Goal: Information Seeking & Learning: Learn about a topic

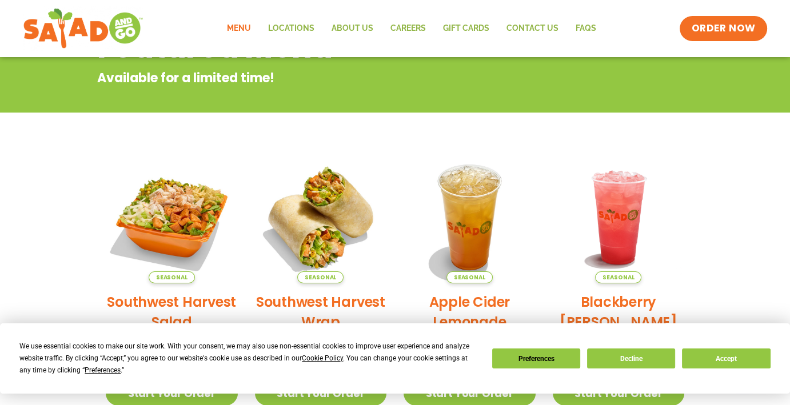
scroll to position [229, 0]
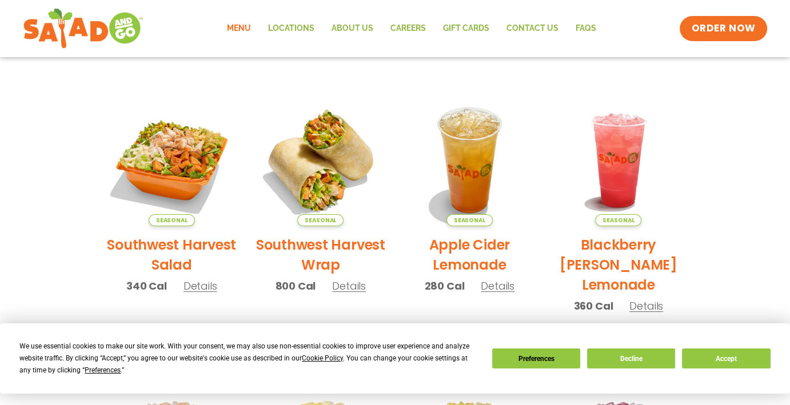
click at [325, 245] on h2 "Southwest Harvest Wrap" at bounding box center [321, 255] width 132 height 40
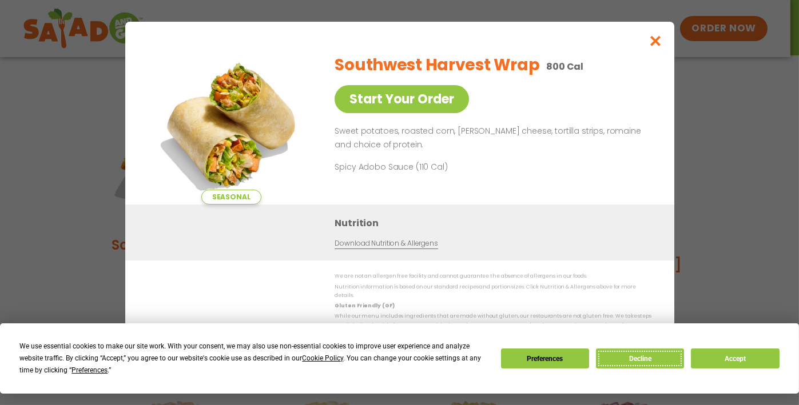
click at [644, 357] on button "Decline" at bounding box center [640, 359] width 88 height 20
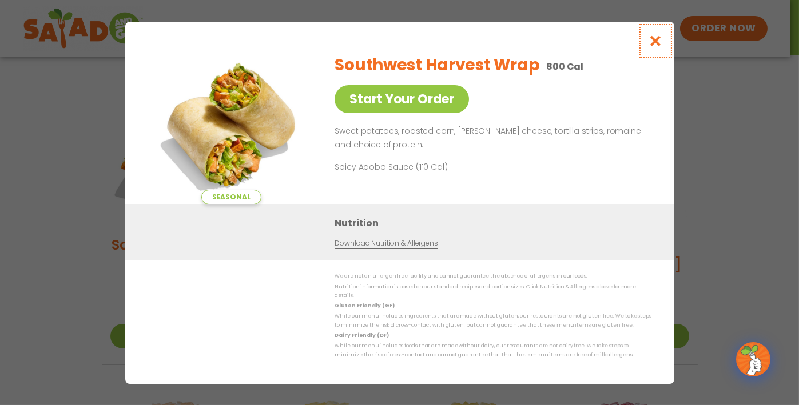
click at [654, 45] on icon "Close modal" at bounding box center [655, 41] width 14 height 12
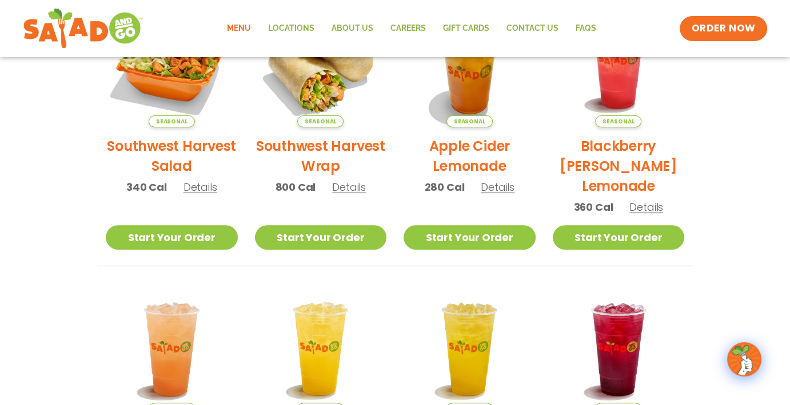
scroll to position [0, 0]
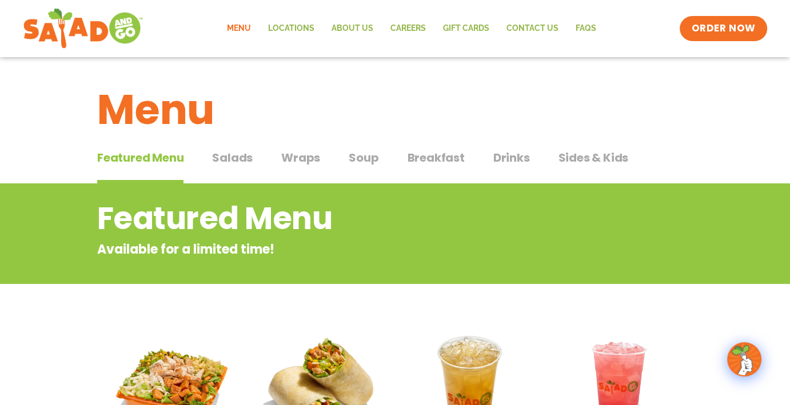
click at [297, 160] on span "Wraps" at bounding box center [300, 157] width 39 height 17
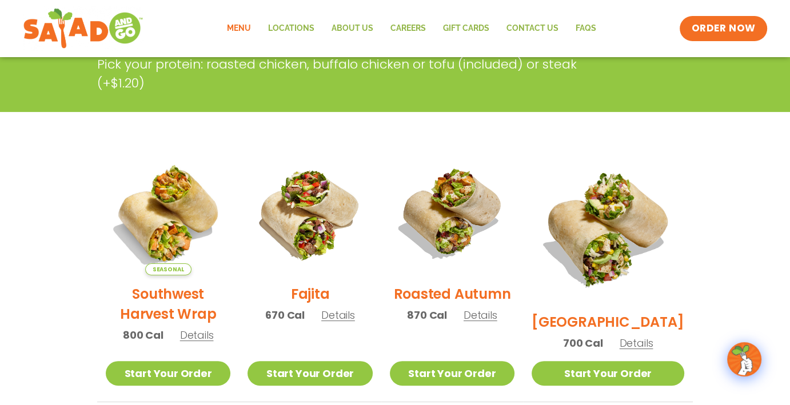
scroll to position [229, 0]
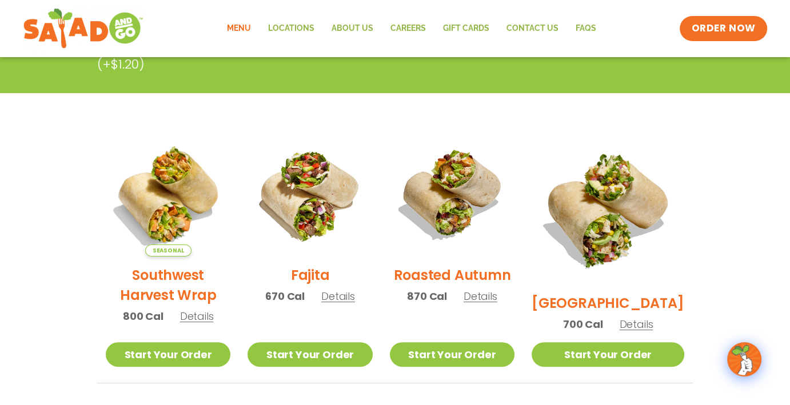
click at [488, 304] on span "Details" at bounding box center [481, 296] width 34 height 14
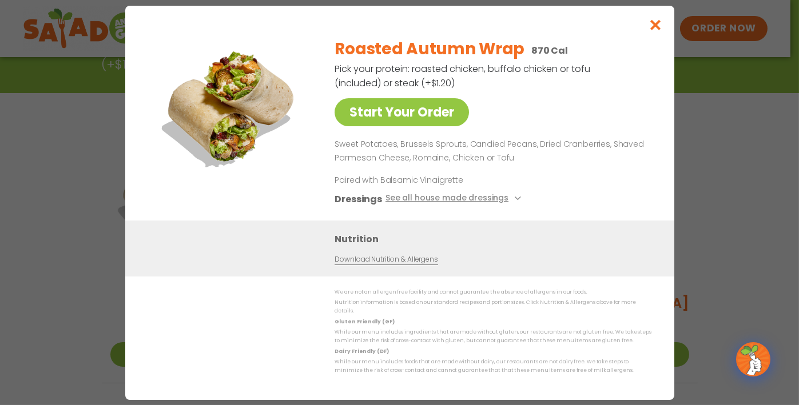
click at [390, 262] on link "Download Nutrition & Allergens" at bounding box center [386, 259] width 103 height 11
drag, startPoint x: 456, startPoint y: 327, endPoint x: 524, endPoint y: 328, distance: 68.6
click at [524, 328] on p "While our menu includes ingredients that are made without gluten, our restauran…" at bounding box center [493, 337] width 317 height 18
click at [530, 337] on p "While our menu includes ingredients that are made without gluten, our restauran…" at bounding box center [493, 337] width 317 height 18
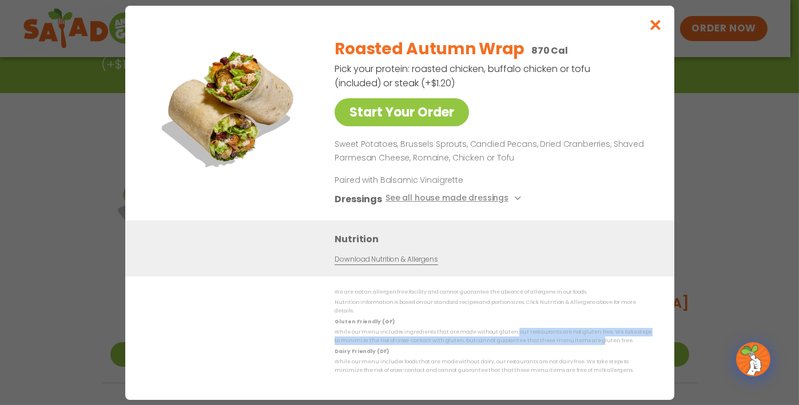
drag, startPoint x: 502, startPoint y: 327, endPoint x: 578, endPoint y: 332, distance: 76.2
click at [578, 332] on p "While our menu includes ingredients that are made without gluten, our restauran…" at bounding box center [493, 337] width 317 height 18
click at [401, 265] on link "Download Nutrition & Allergens" at bounding box center [386, 259] width 103 height 11
click at [658, 31] on icon "Close modal" at bounding box center [655, 25] width 14 height 12
